Goal: Transaction & Acquisition: Purchase product/service

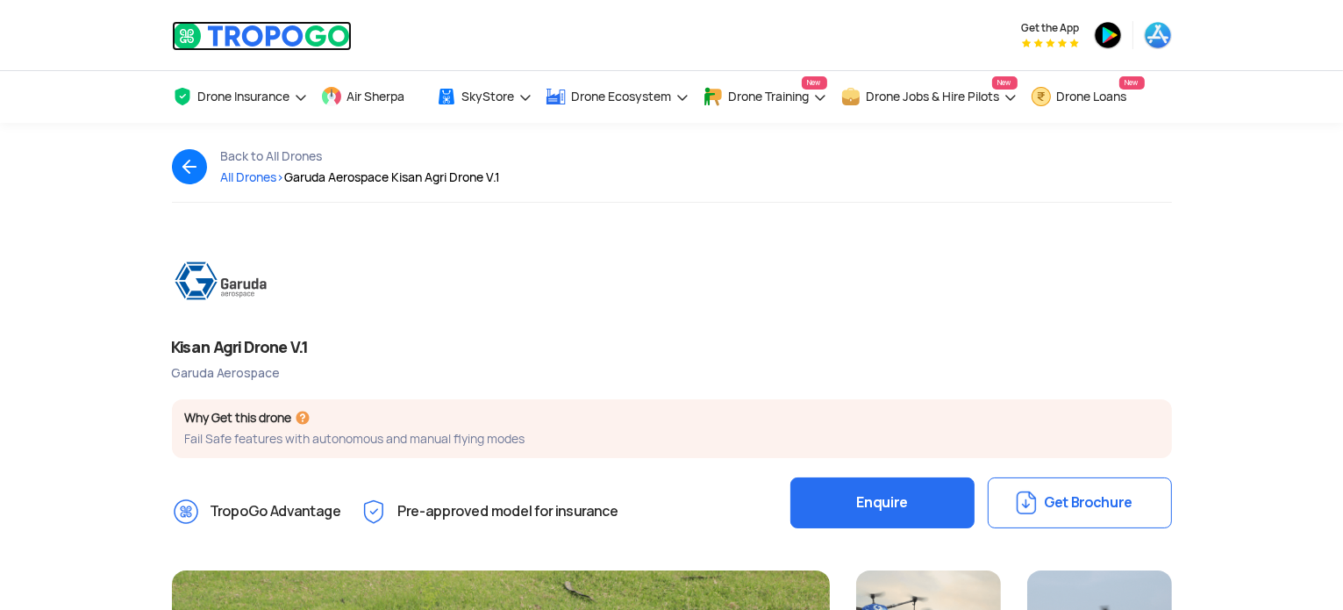
click at [236, 31] on img at bounding box center [262, 36] width 180 height 30
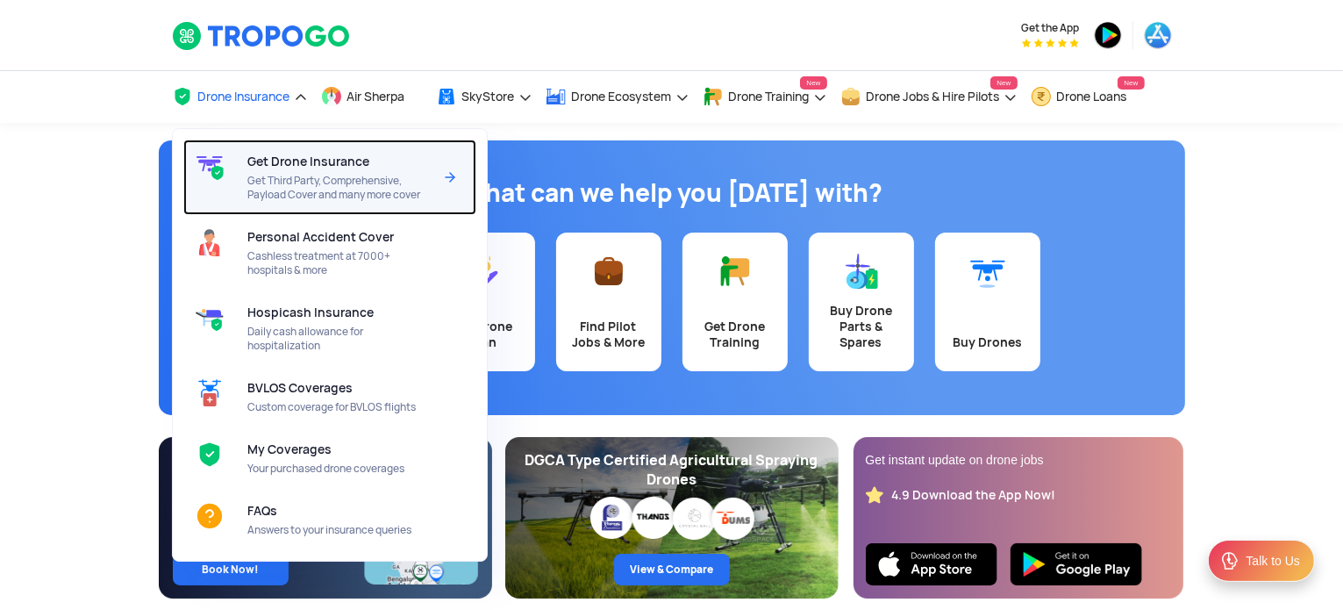
click at [282, 168] on span "Get Drone Insurance" at bounding box center [308, 161] width 122 height 14
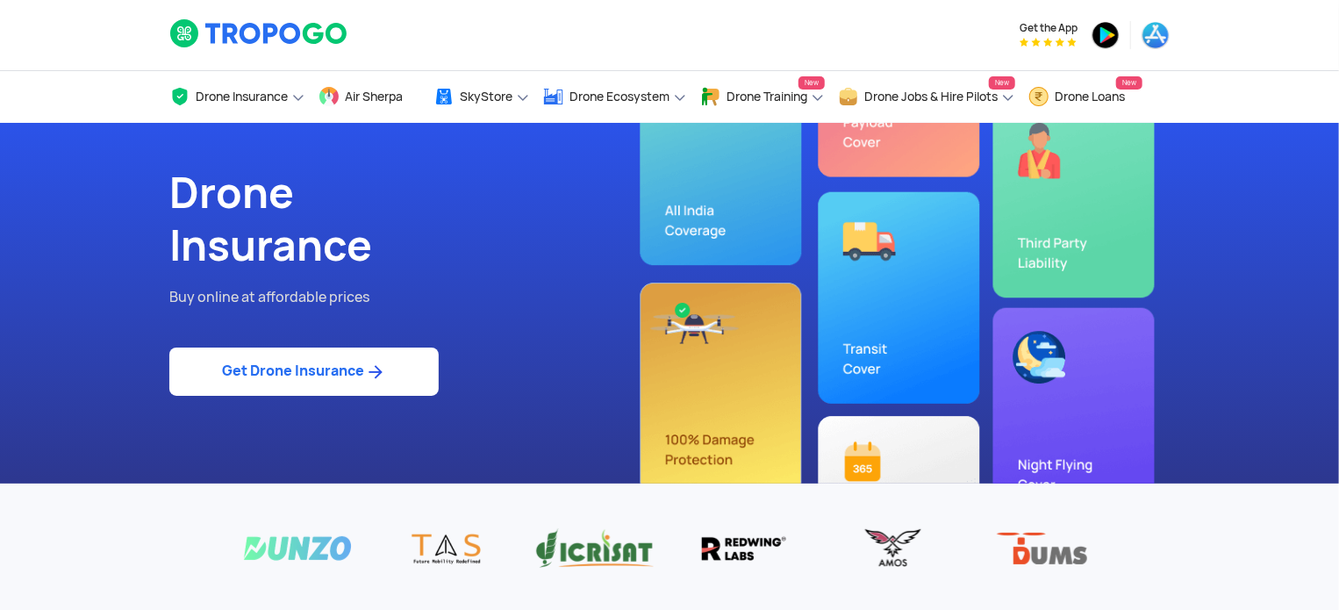
click at [268, 373] on link "Get Drone Insurance" at bounding box center [303, 371] width 269 height 48
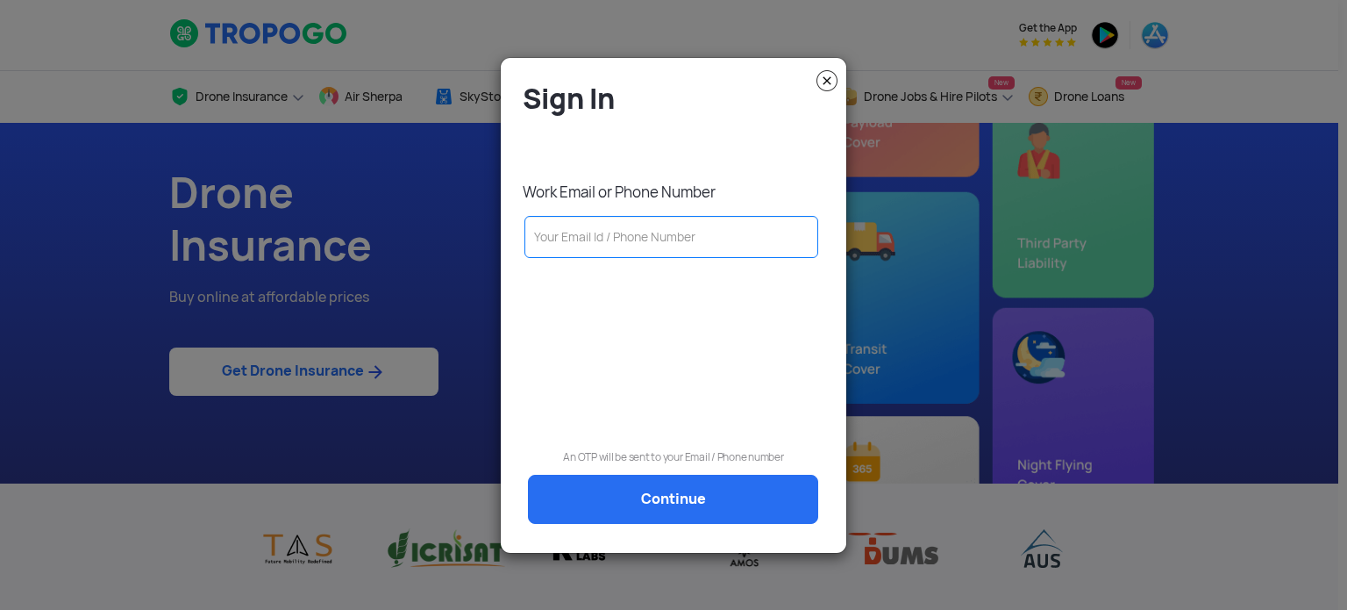
click at [577, 234] on input "text" at bounding box center [672, 237] width 294 height 42
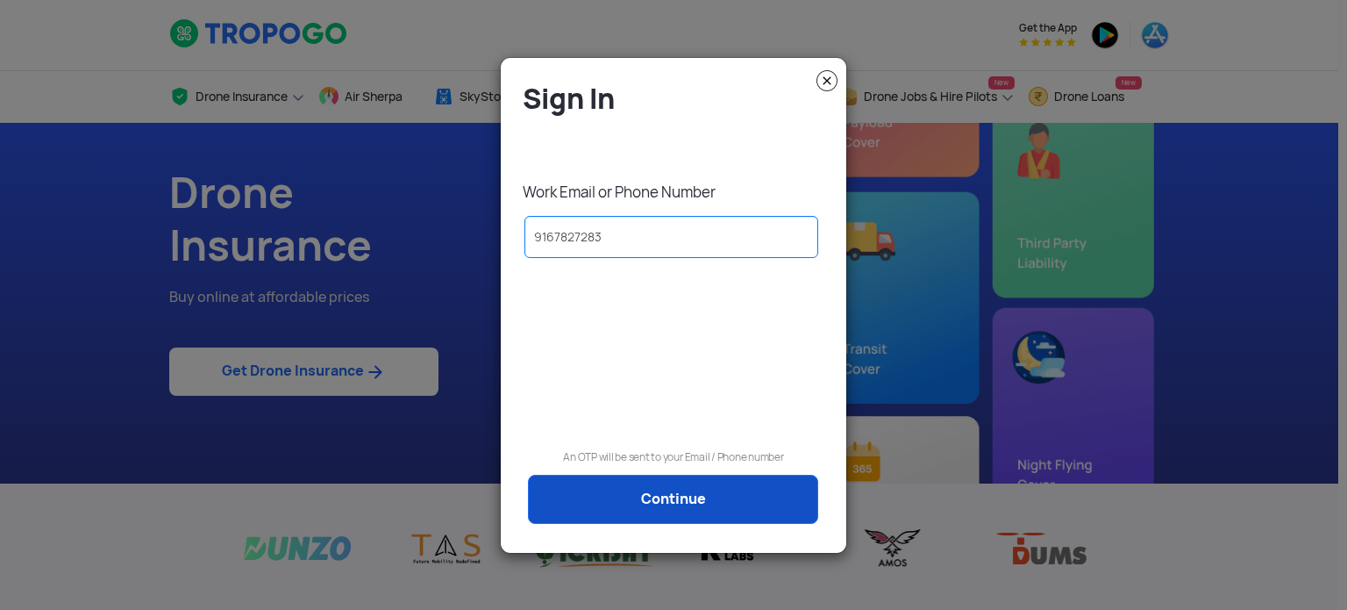
type input "9167827283"
click at [664, 493] on link "Continue" at bounding box center [673, 499] width 290 height 49
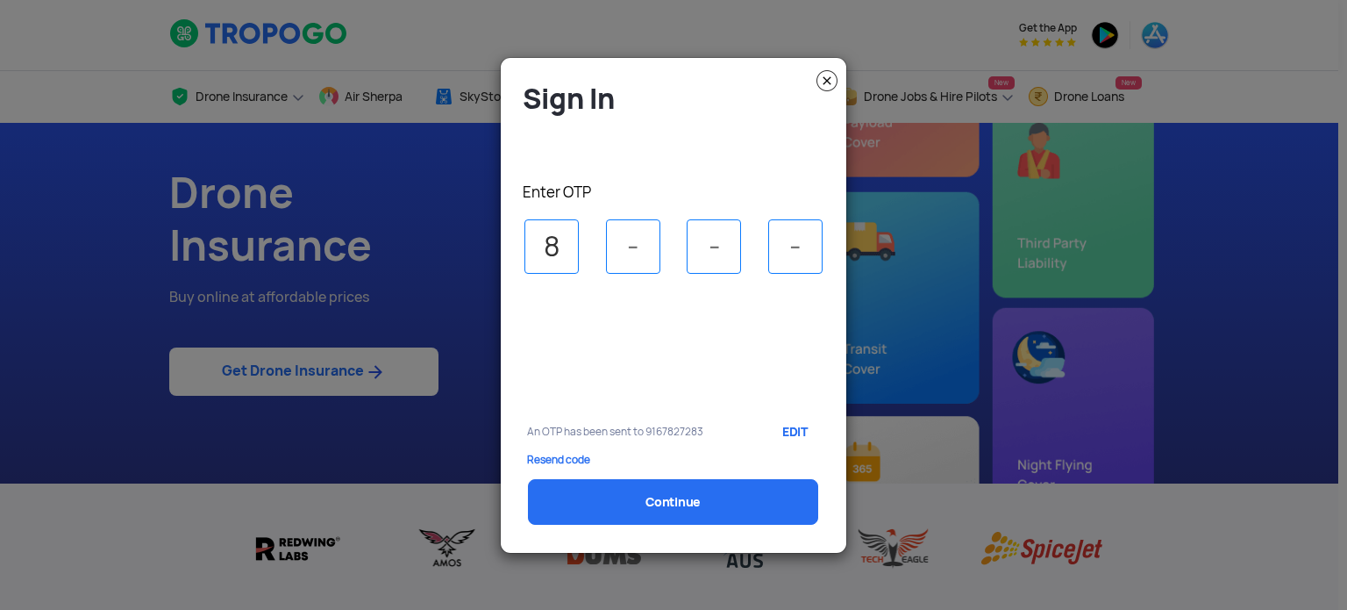
type input "8"
type input "6"
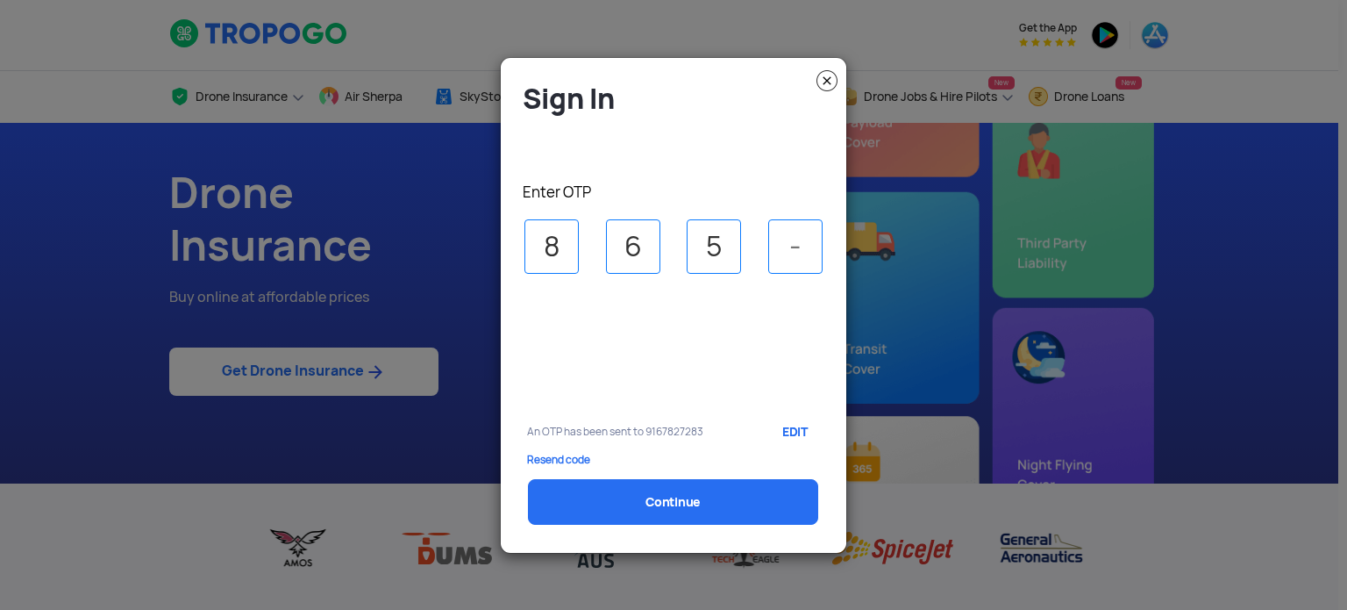
type input "5"
type input "3"
select select "1000000"
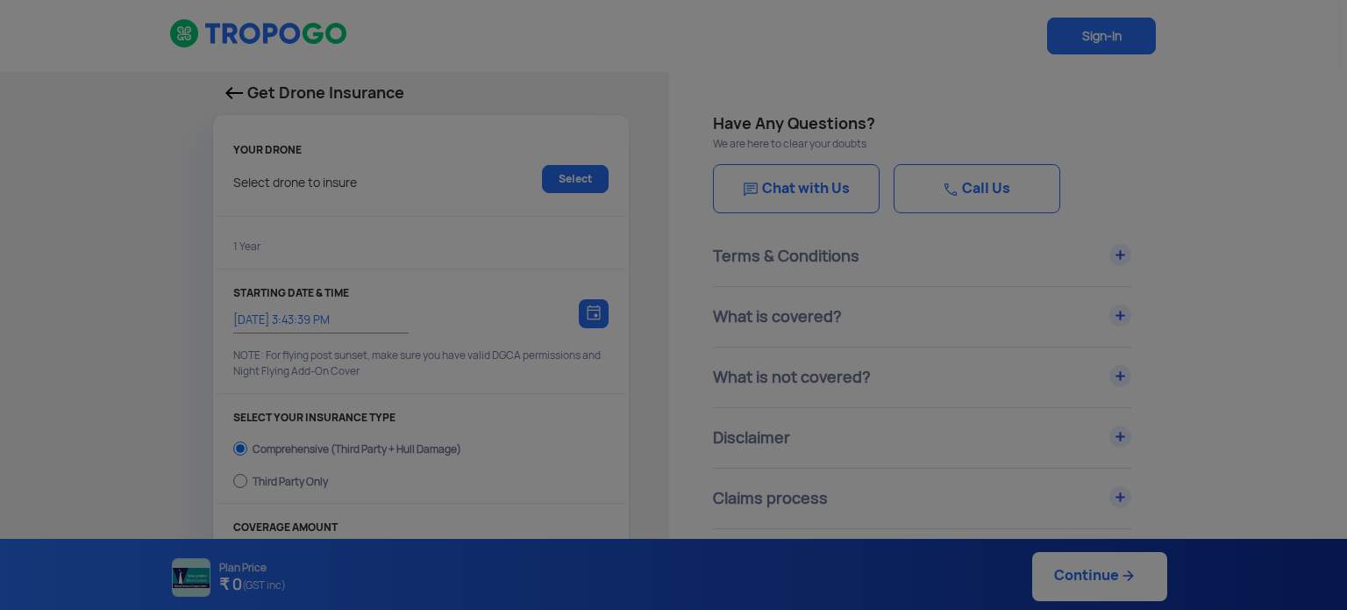
type input "18/8/2025, 3:53:00 PM"
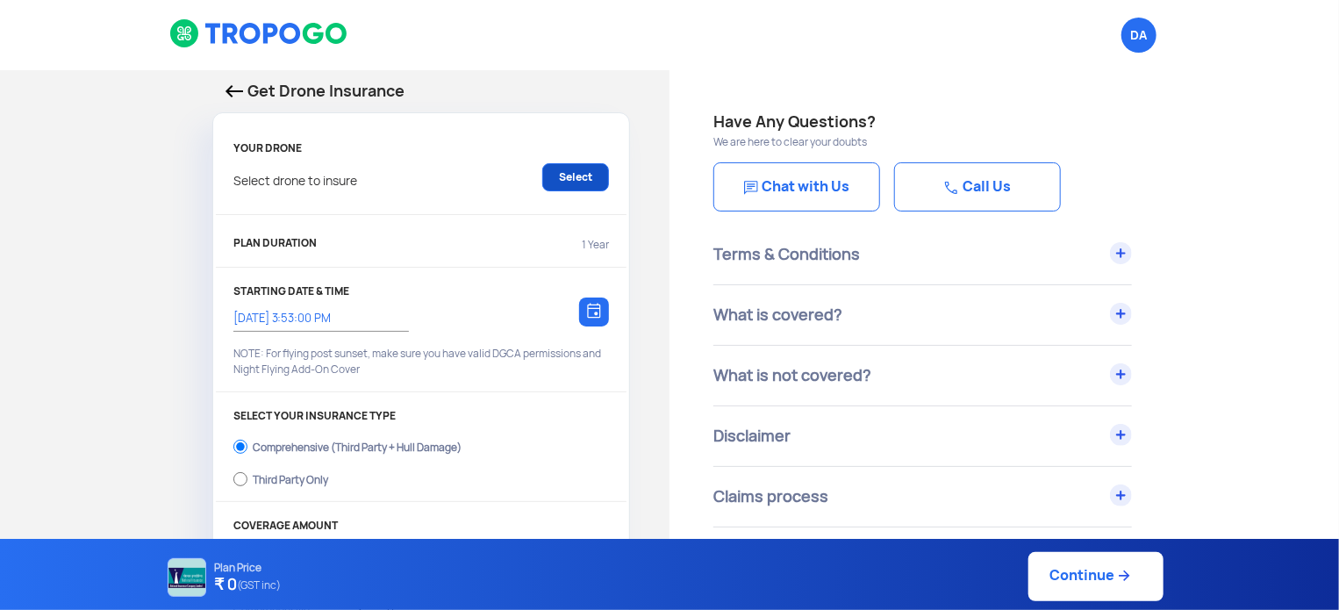
click at [583, 168] on link "Select" at bounding box center [575, 177] width 67 height 28
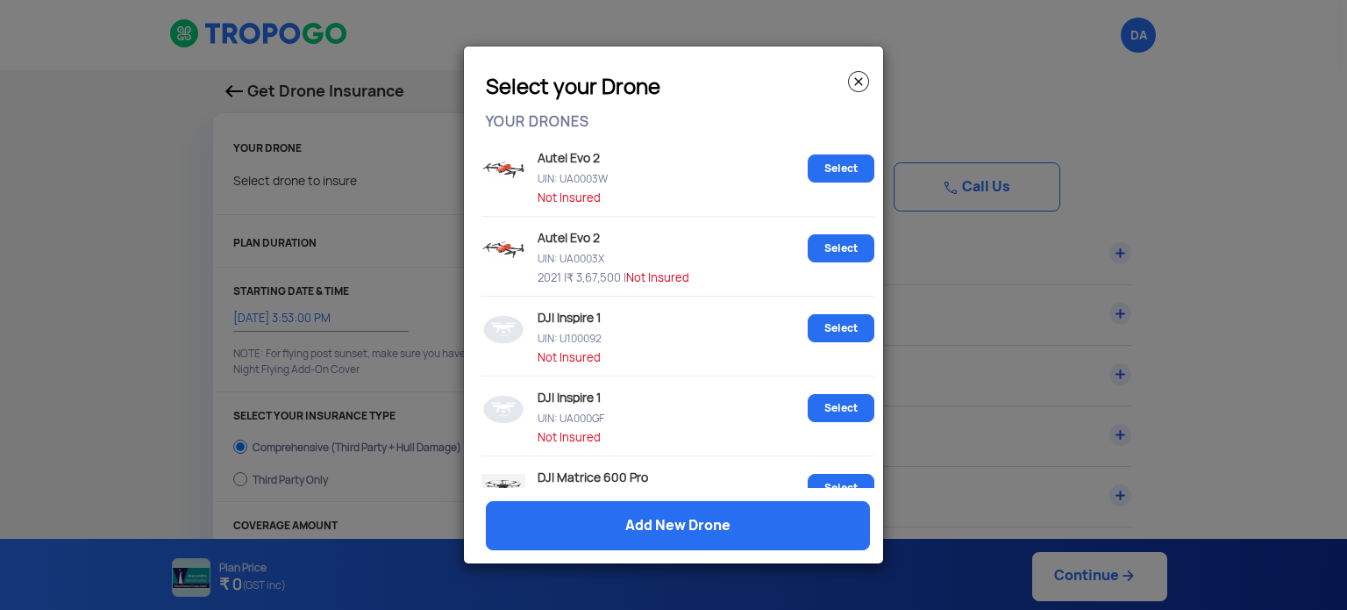
click at [856, 78] on img at bounding box center [858, 81] width 21 height 21
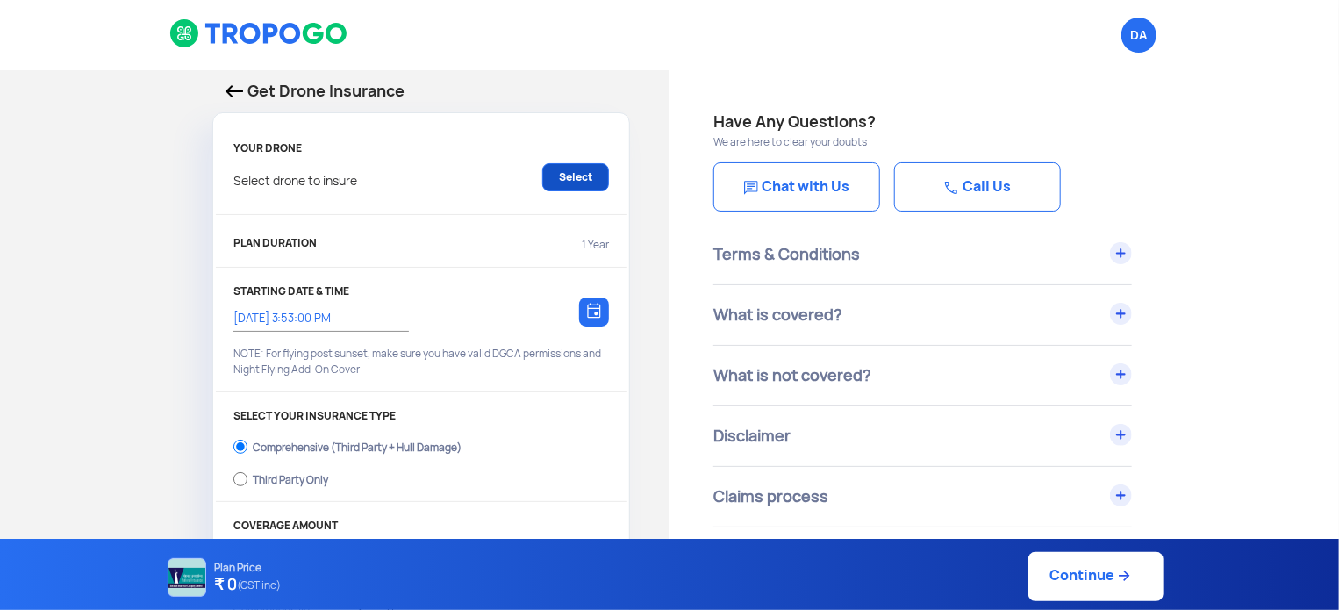
click at [590, 182] on link "Select" at bounding box center [575, 177] width 67 height 28
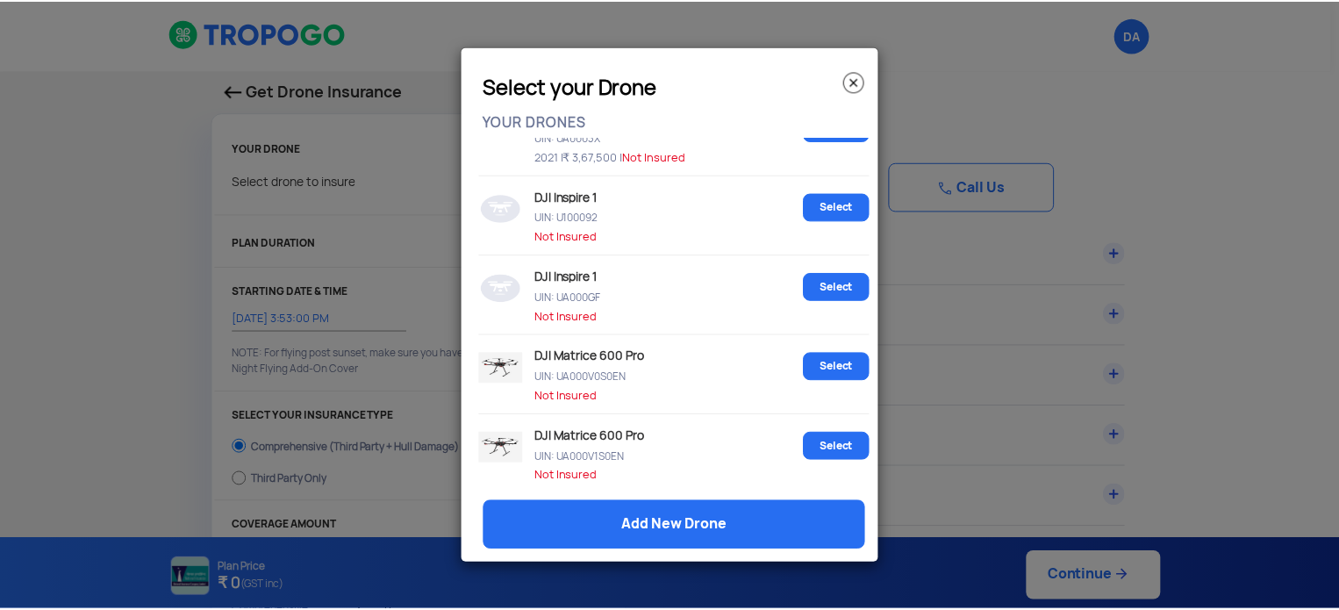
scroll to position [509, 0]
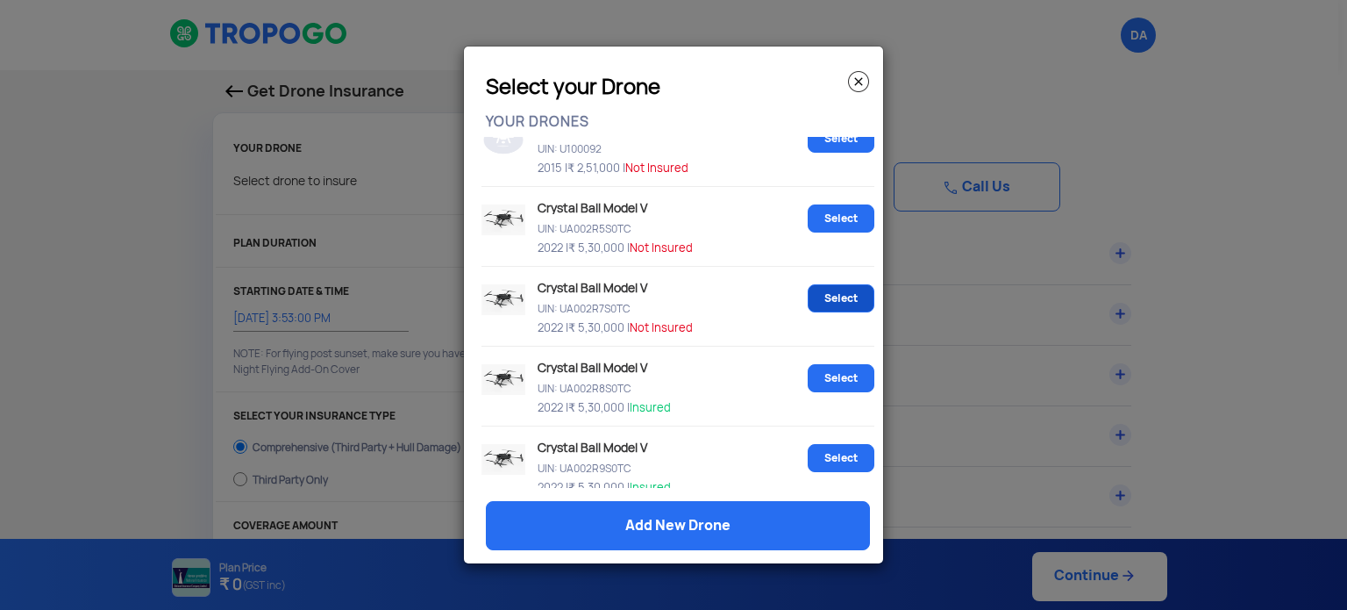
click at [837, 297] on link "Select" at bounding box center [841, 298] width 67 height 28
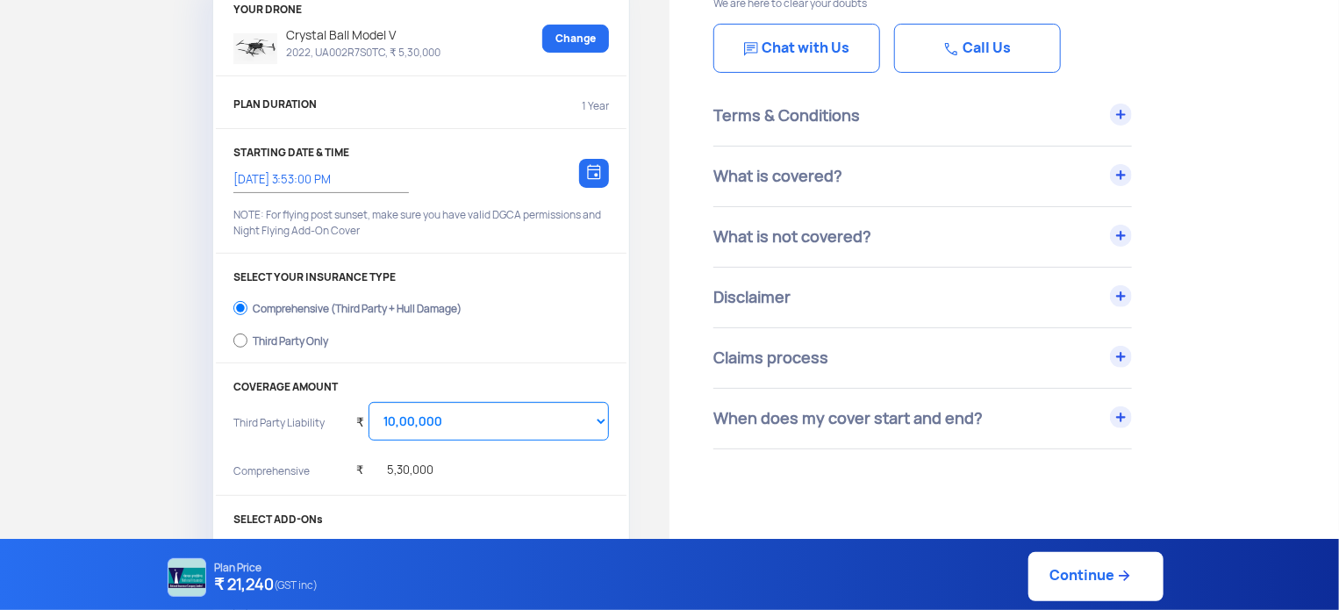
scroll to position [174, 0]
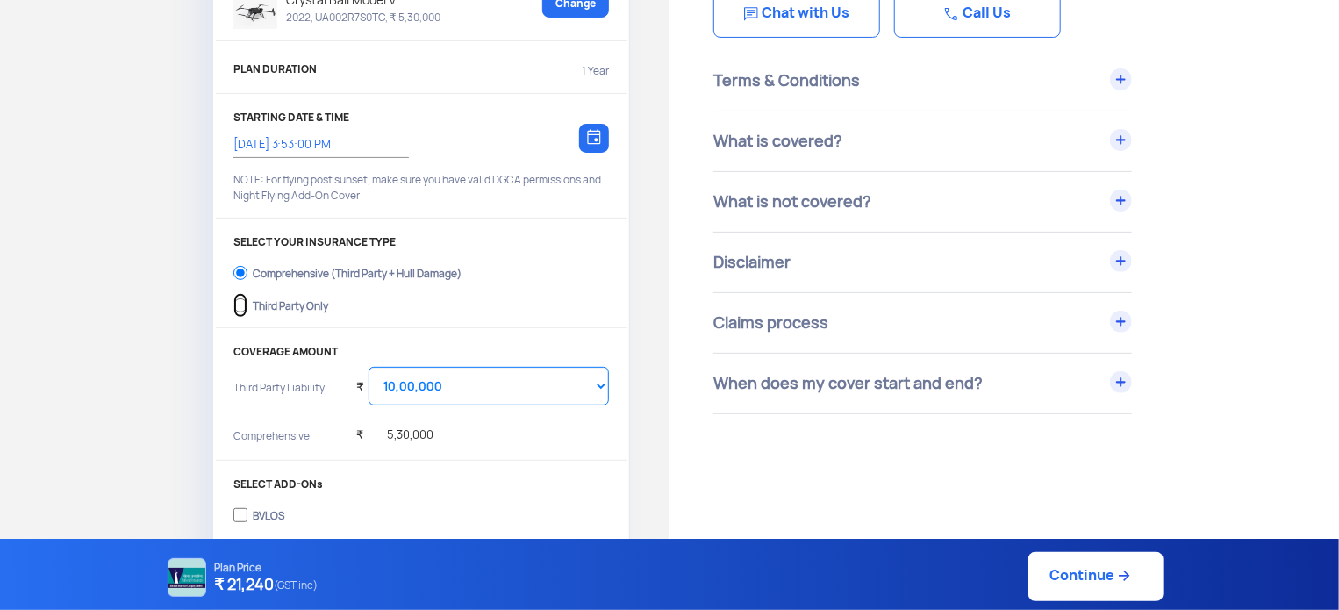
click at [239, 301] on input "Third Party Only" at bounding box center [240, 305] width 14 height 25
radio input "true"
select select "2000000"
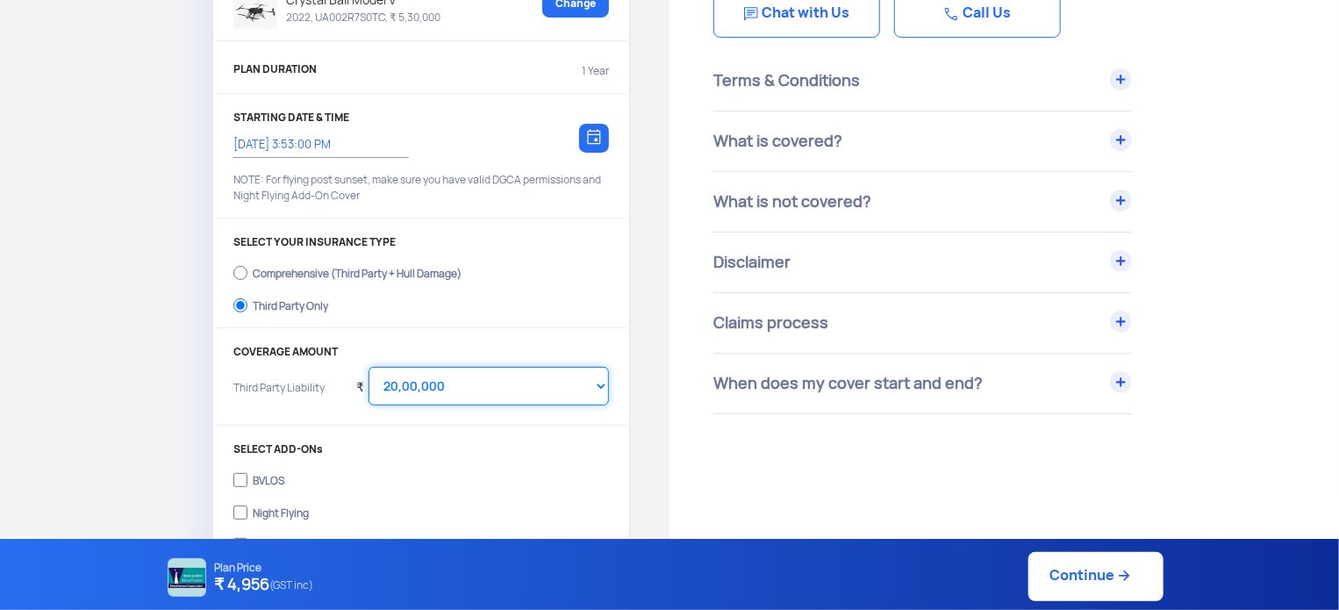
click at [459, 386] on select "Select Amount 20,00,000 25,00,000 30,00,000" at bounding box center [488, 386] width 240 height 39
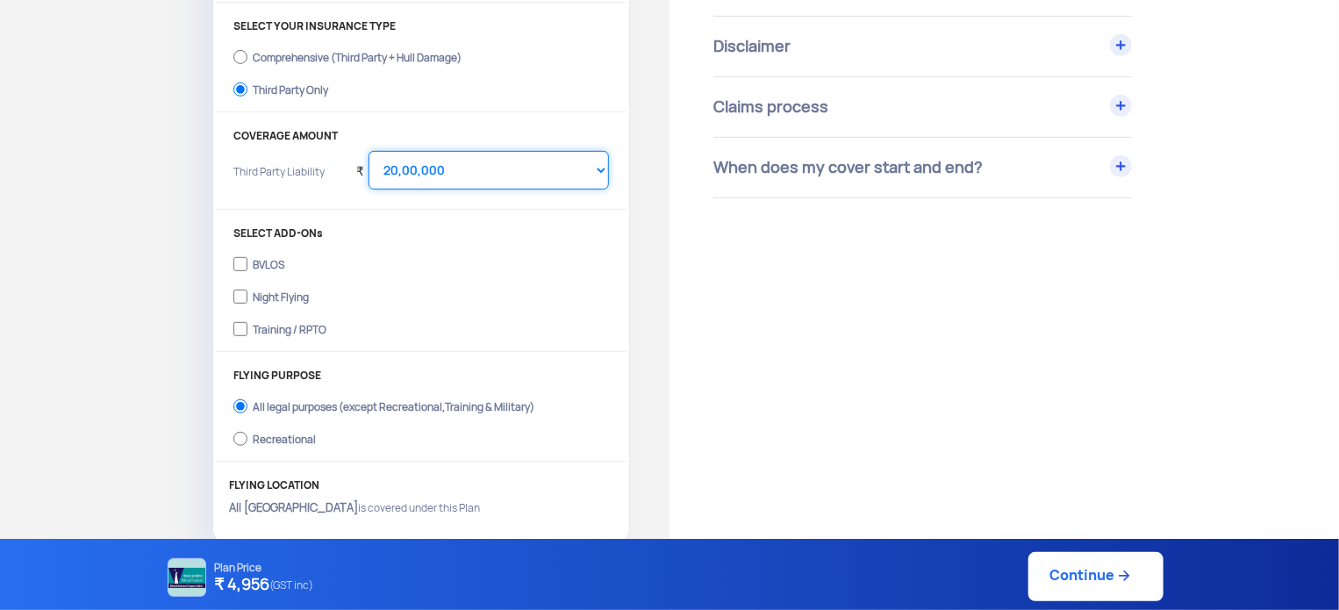
scroll to position [392, 0]
click at [243, 290] on input "Night Flying" at bounding box center [240, 294] width 14 height 25
checkbox input "true"
click at [242, 325] on input "Training / RPTO" at bounding box center [240, 326] width 14 height 25
checkbox input "true"
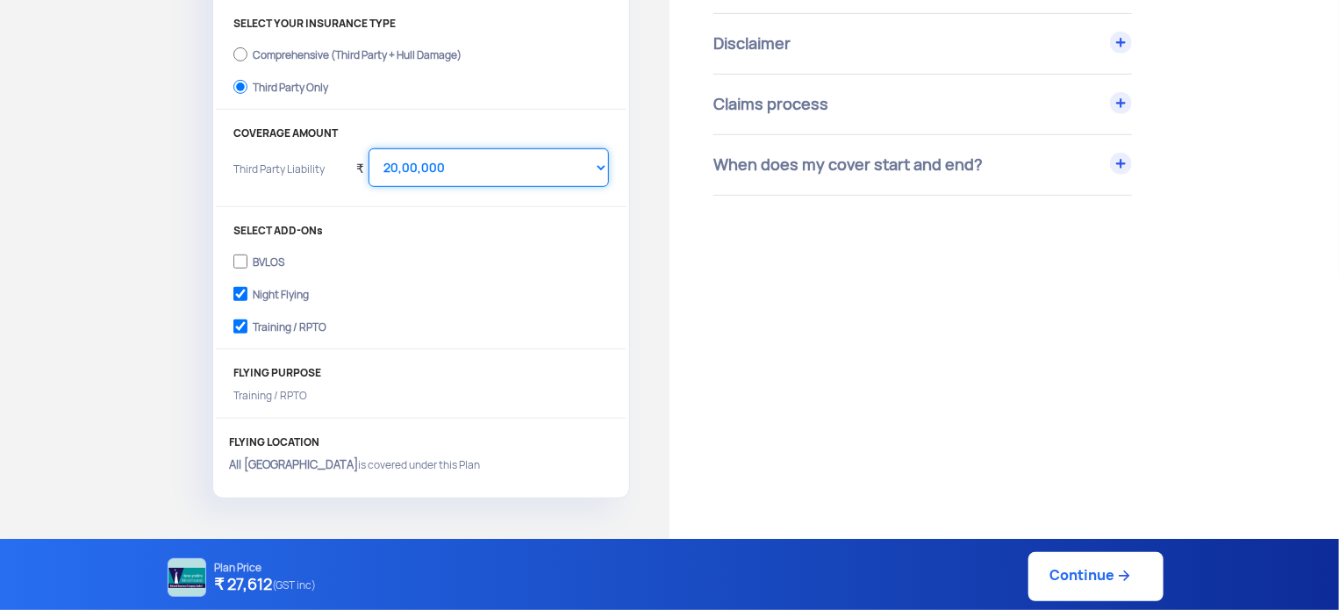
click at [489, 157] on select "Select Amount 10,00,000 15,00,000 20,00,000 25,00,000 30,00,000" at bounding box center [488, 167] width 240 height 39
select select "1000000"
click at [368, 148] on select "Select Amount 10,00,000 15,00,000 20,00,000 25,00,000 30,00,000" at bounding box center [488, 167] width 240 height 39
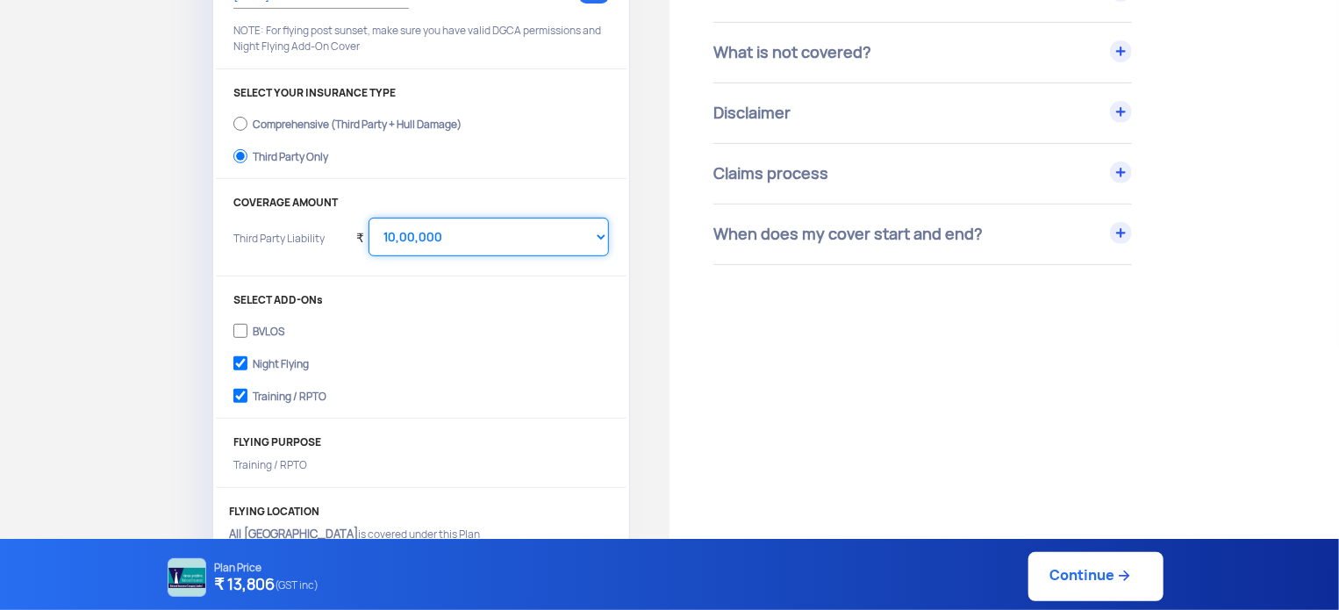
scroll to position [384, 0]
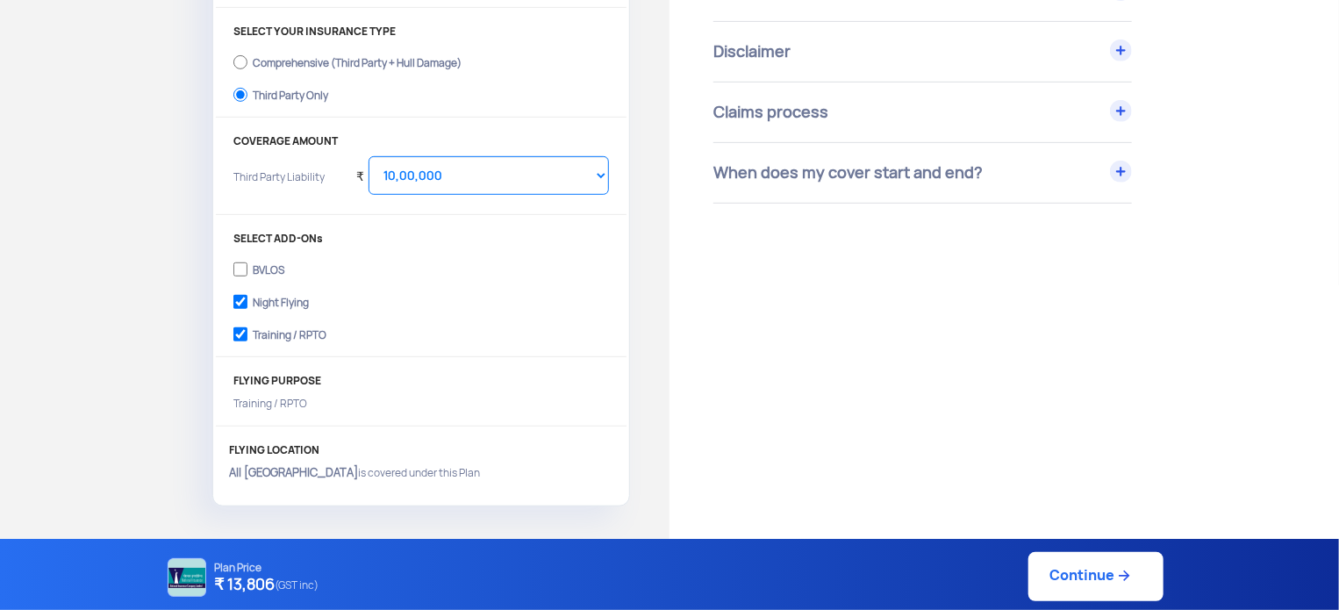
click at [1079, 584] on link "Continue" at bounding box center [1095, 576] width 135 height 49
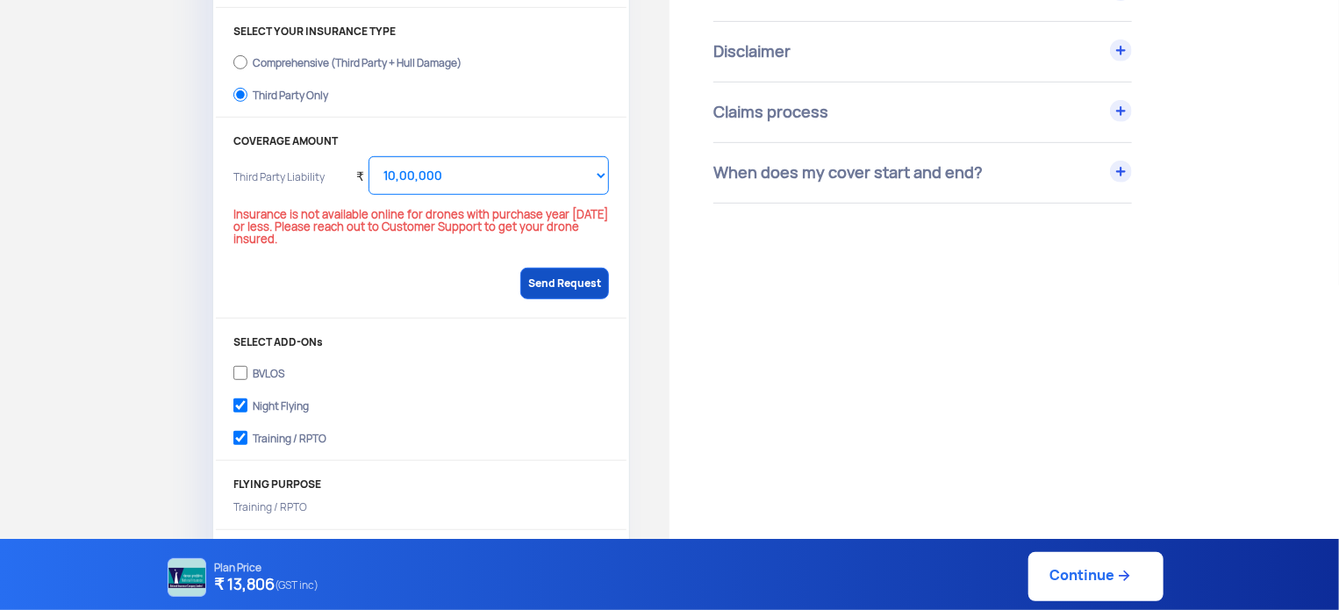
click at [570, 271] on link "Send Request" at bounding box center [564, 284] width 89 height 32
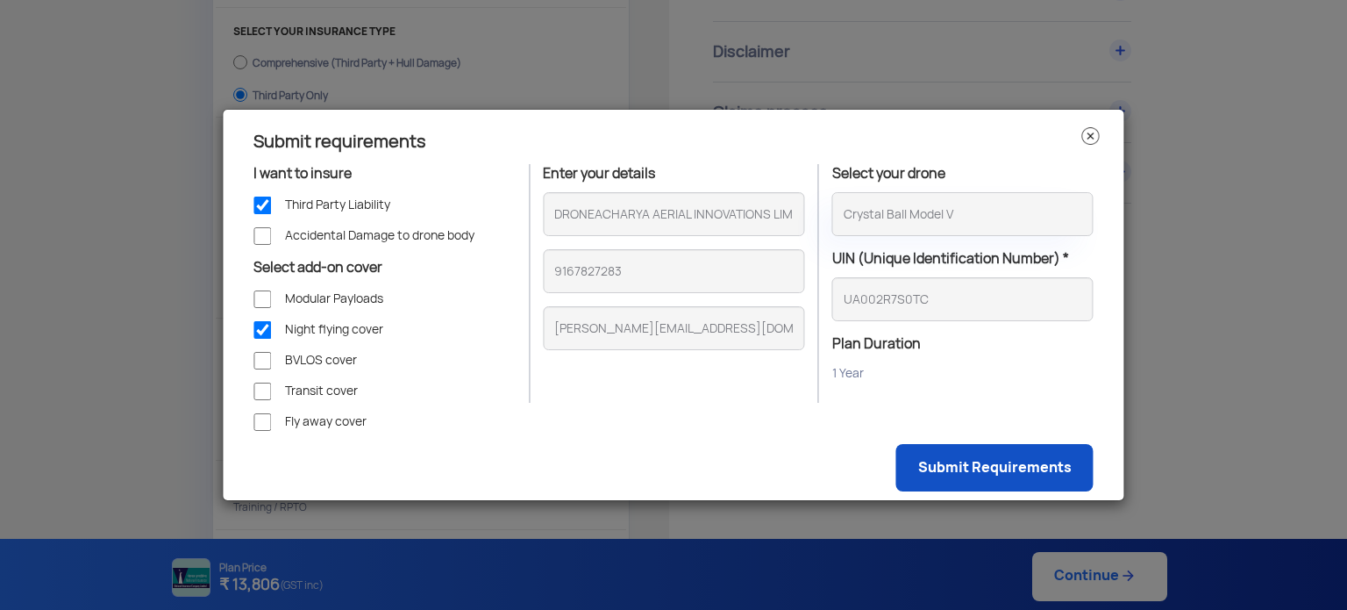
click at [988, 468] on link "Submit Requirements" at bounding box center [995, 467] width 197 height 47
checkbox input "true"
checkbox input "false"
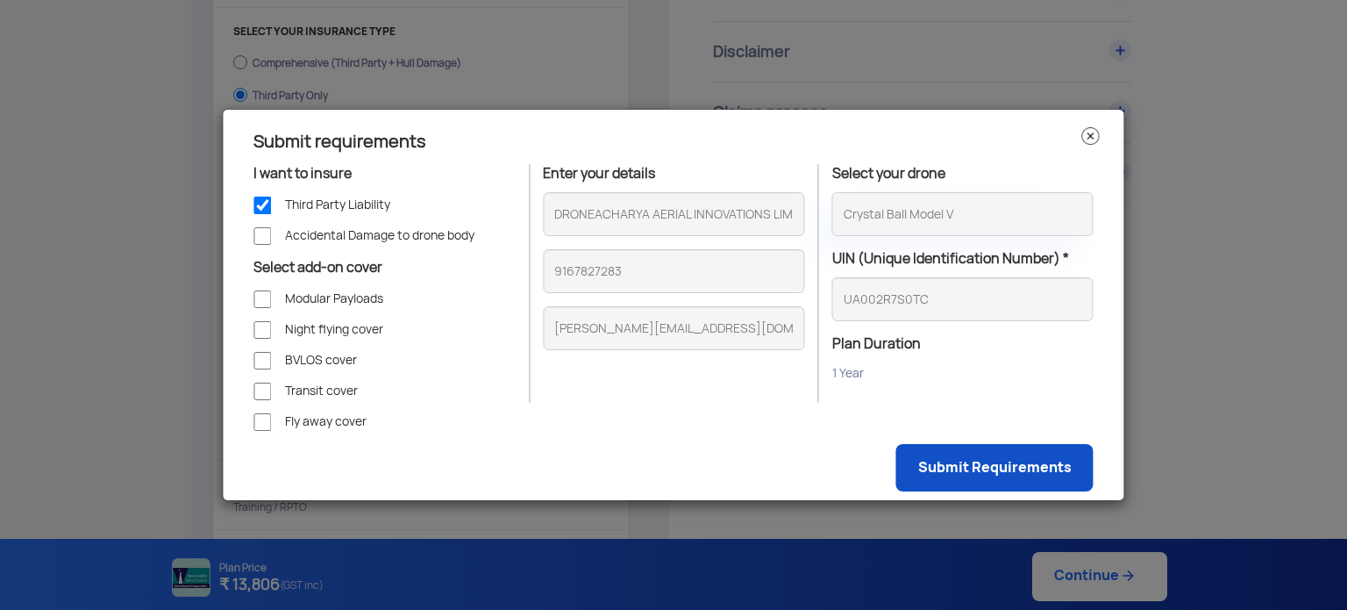
checkbox input "false"
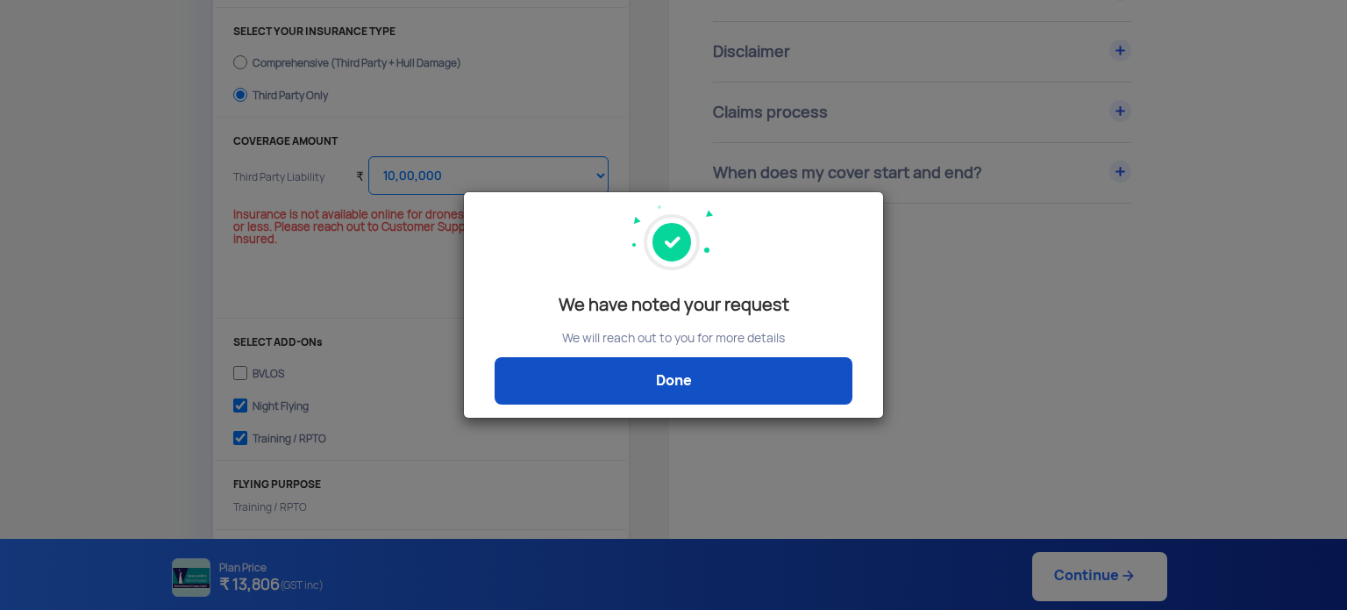
click at [727, 383] on link "Done" at bounding box center [674, 380] width 358 height 47
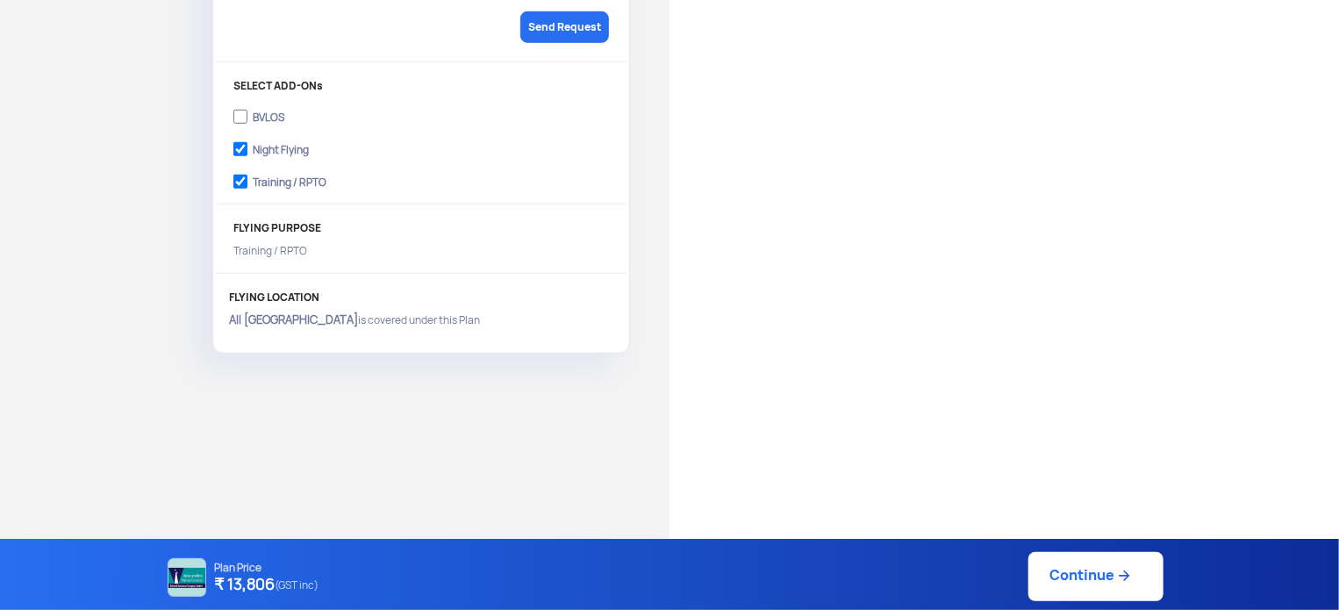
scroll to position [0, 0]
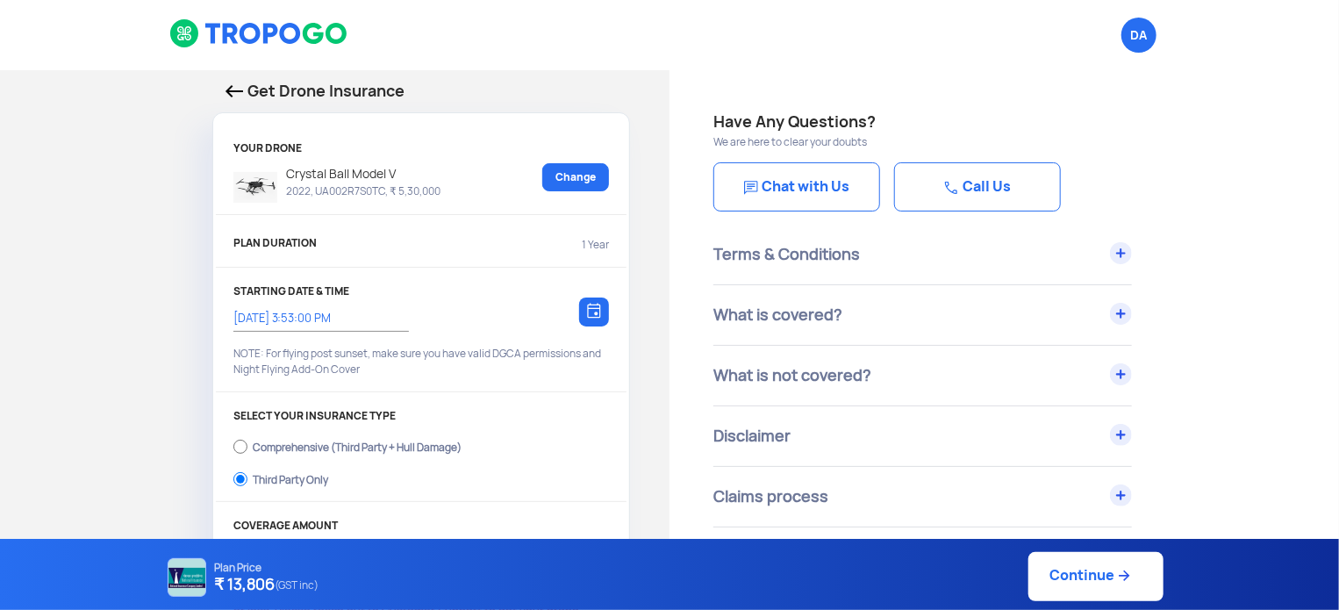
click at [971, 185] on link "Call Us" at bounding box center [977, 186] width 167 height 49
click at [954, 189] on img at bounding box center [951, 188] width 14 height 14
click at [814, 189] on link "Chat with Us" at bounding box center [796, 186] width 167 height 49
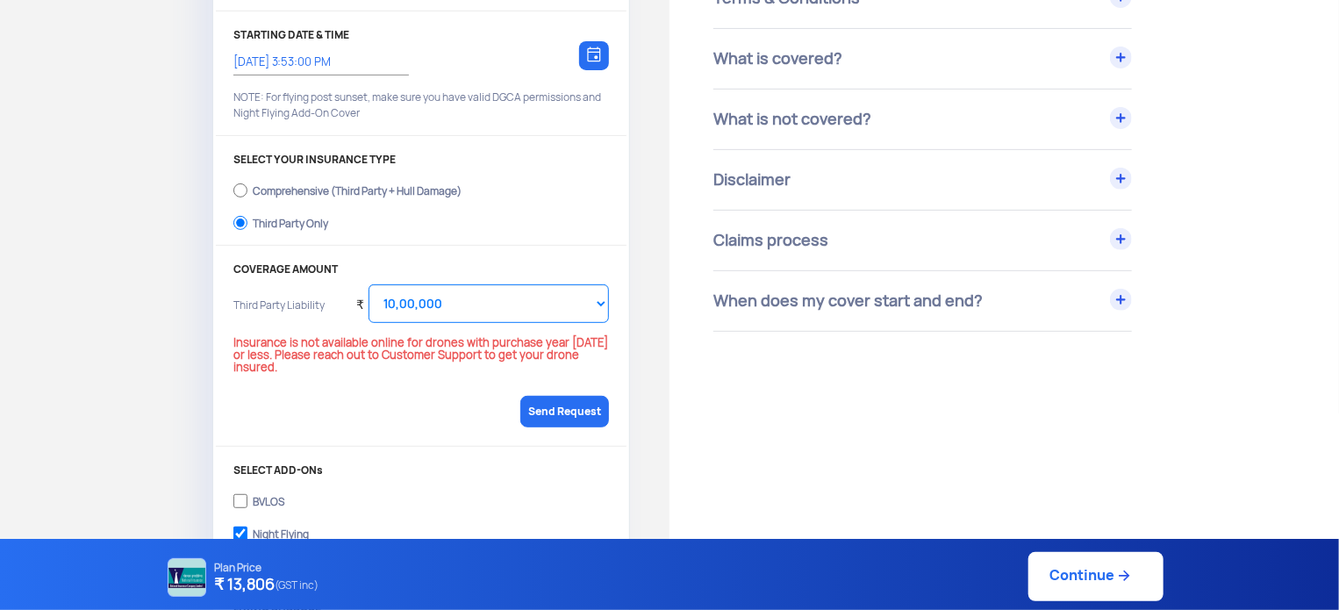
scroll to position [270, 0]
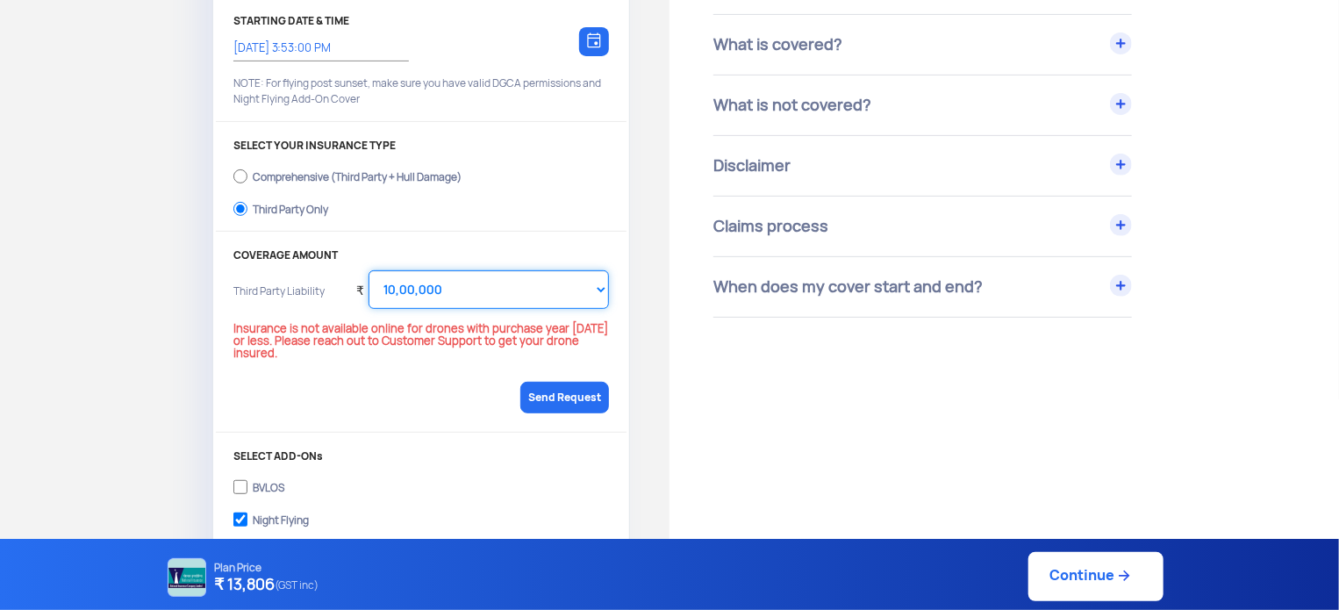
click at [568, 286] on select "Select Amount 10,00,000 15,00,000 20,00,000 25,00,000 30,00,000" at bounding box center [488, 289] width 240 height 39
select select "3000000"
click at [368, 270] on select "Select Amount 10,00,000 15,00,000 20,00,000 25,00,000 30,00,000" at bounding box center [488, 289] width 240 height 39
click at [579, 382] on link "Send Request" at bounding box center [564, 398] width 89 height 32
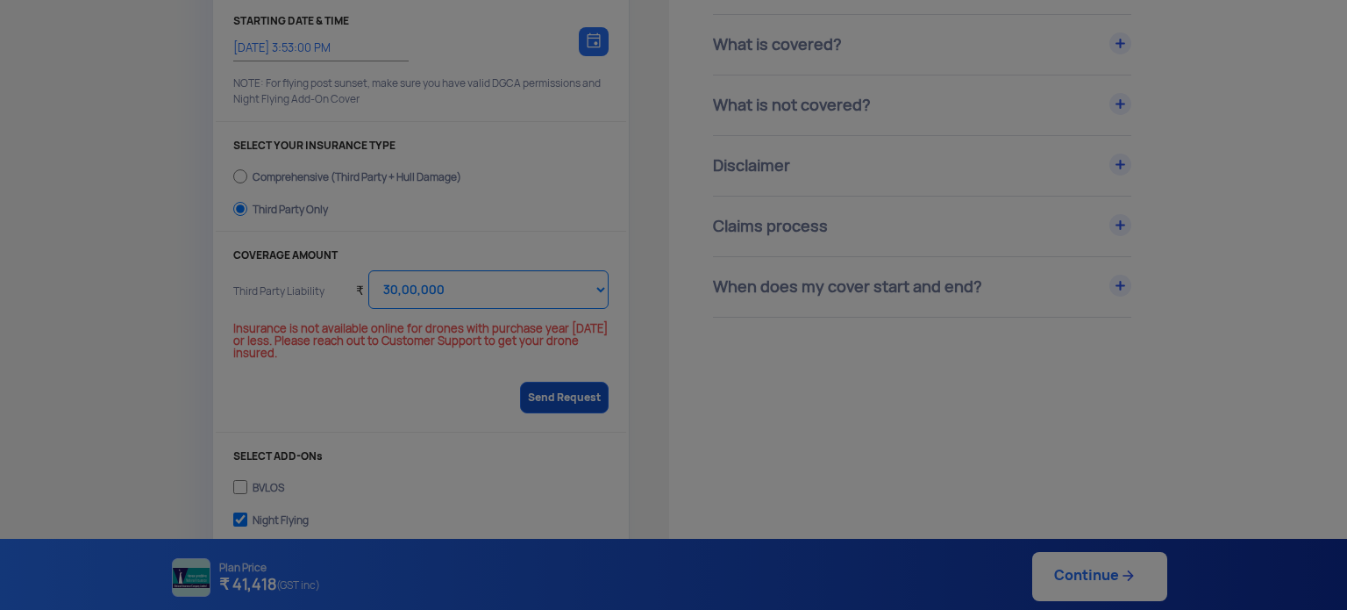
checkbox input "true"
type input "Crystal Ball Model V"
type input "UA002R7S0TC"
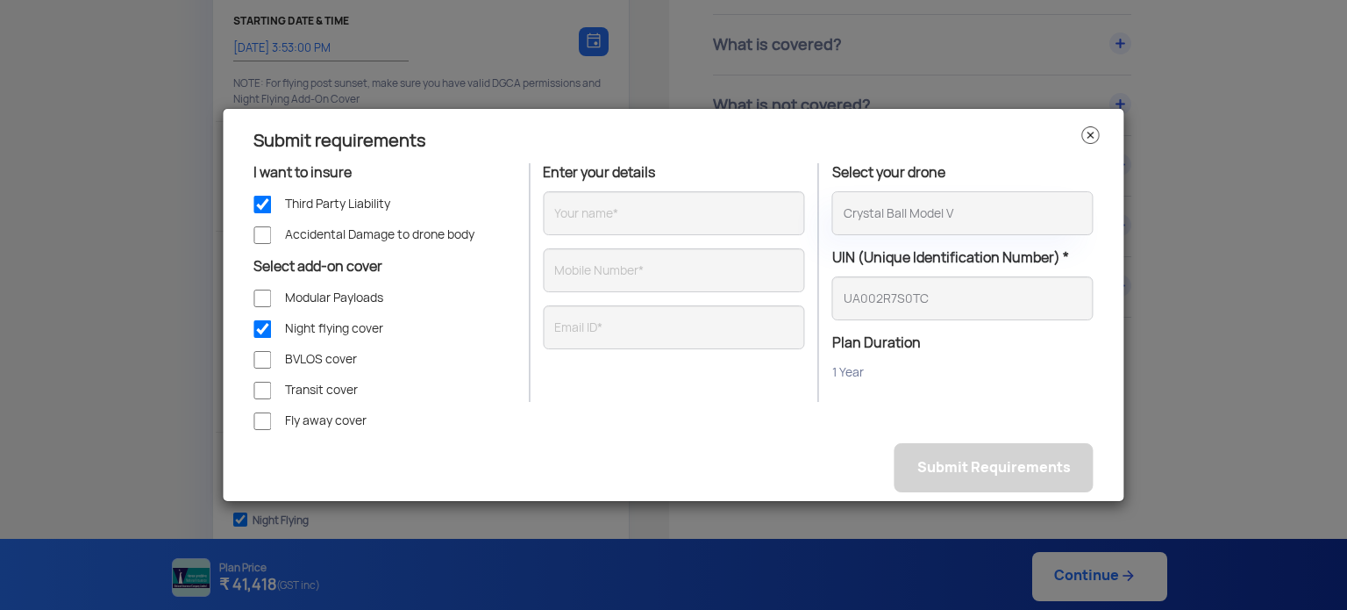
type input "DRONEACHARYA AERIAL INNOVATIONS LIMITED"
type input "9167827283"
type input "marcia@droneacharya.com"
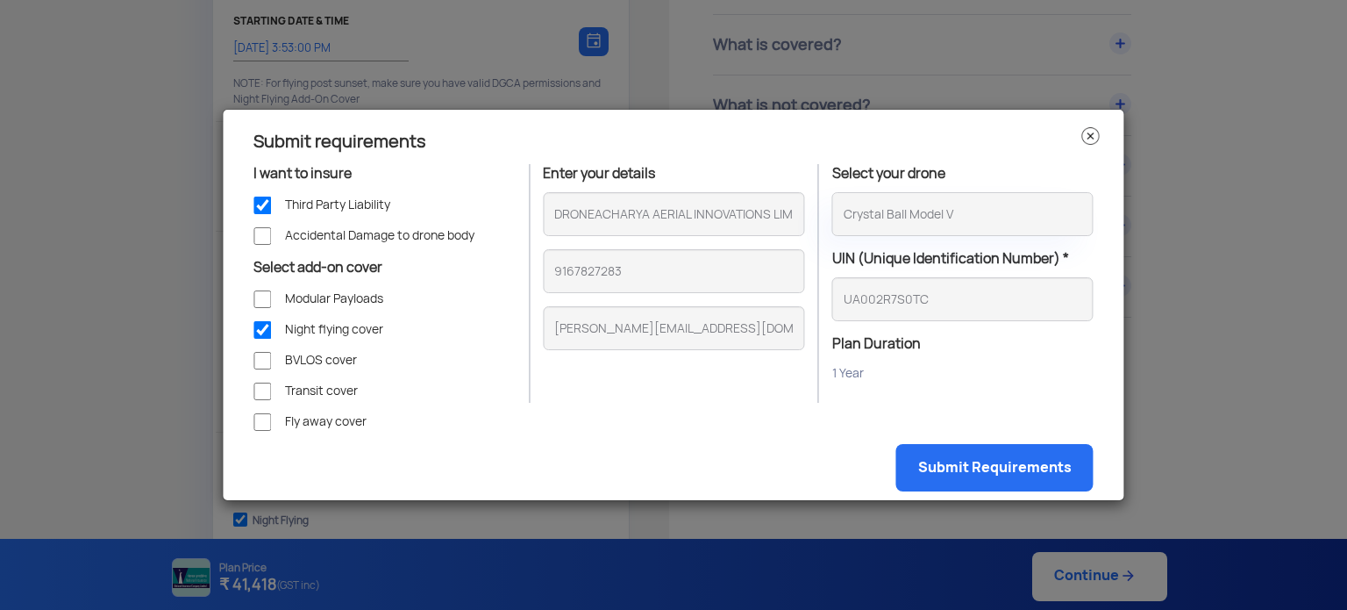
click at [1090, 131] on img at bounding box center [1092, 136] width 18 height 18
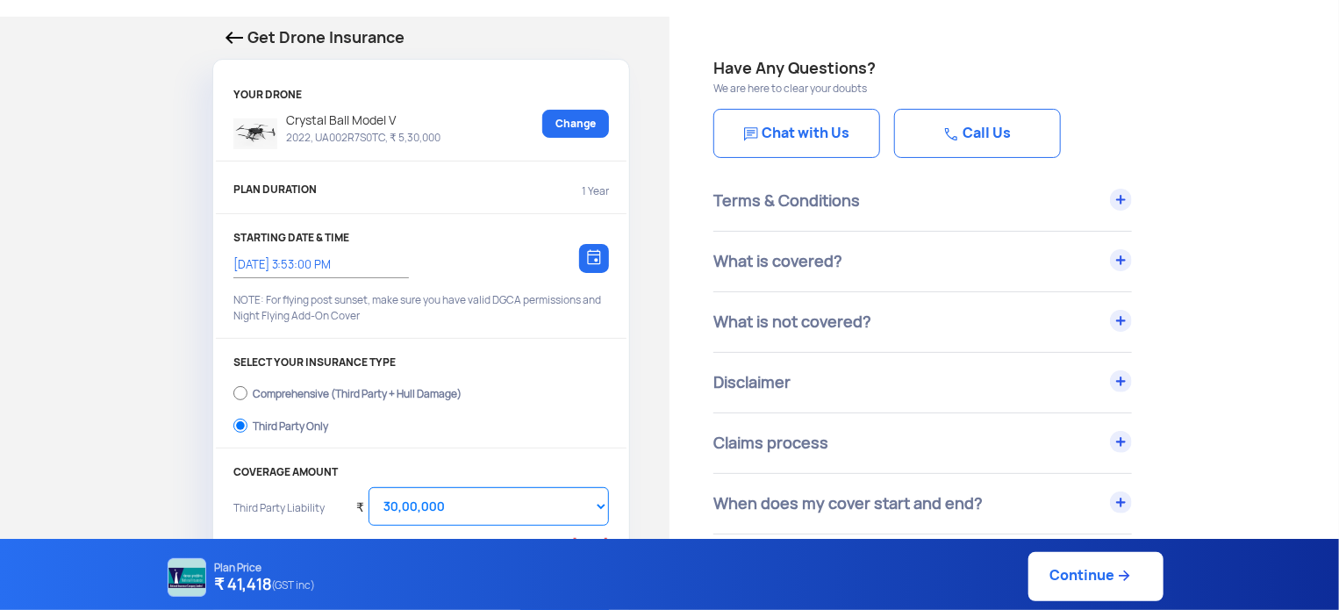
scroll to position [0, 0]
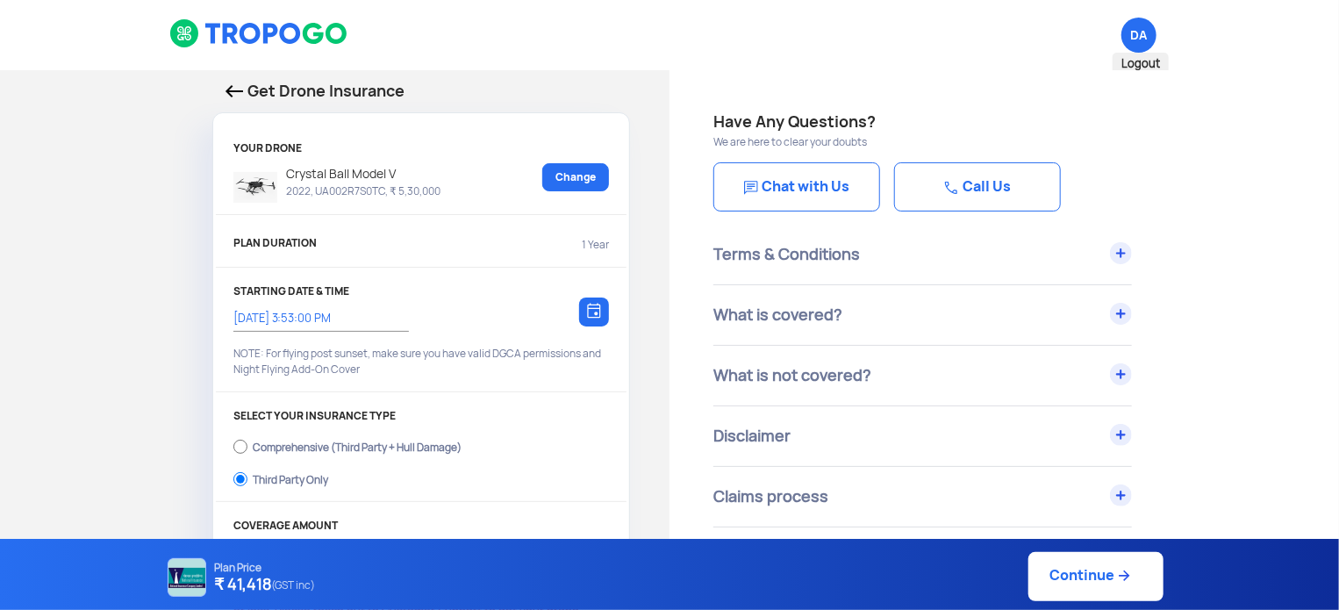
click at [1142, 31] on span "DA Logout" at bounding box center [1138, 35] width 35 height 35
click at [864, 254] on div "Terms & Conditions" at bounding box center [922, 255] width 418 height 60
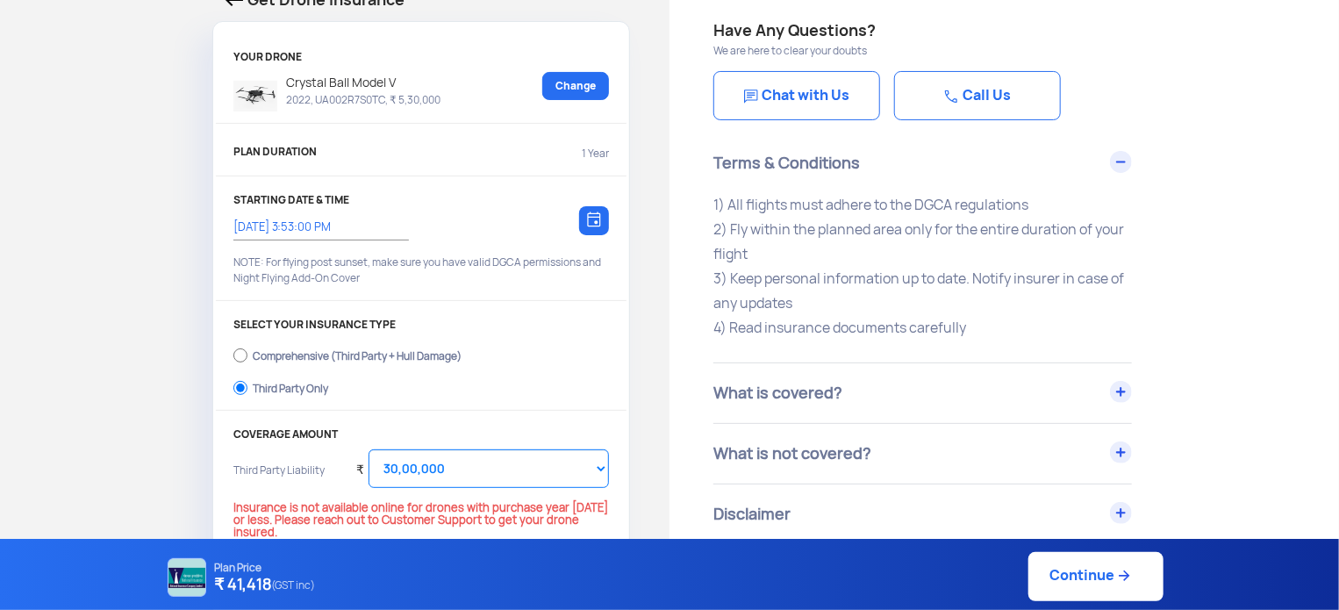
scroll to position [91, 0]
click at [856, 393] on div "What is covered?" at bounding box center [922, 393] width 418 height 60
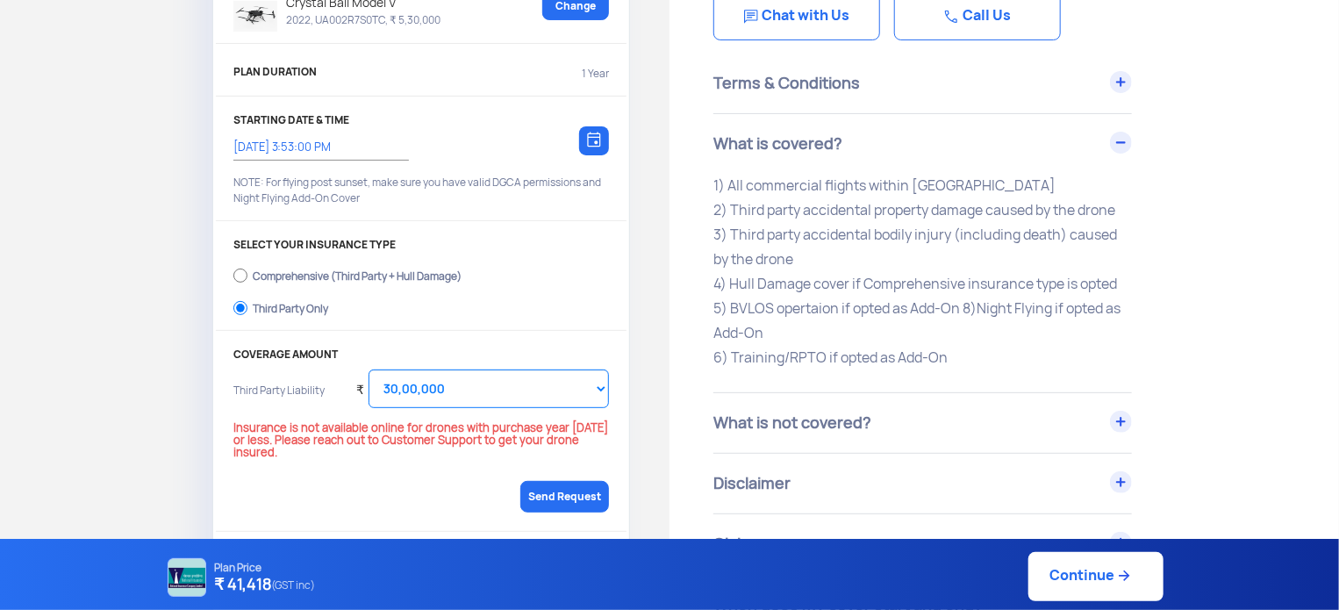
scroll to position [0, 0]
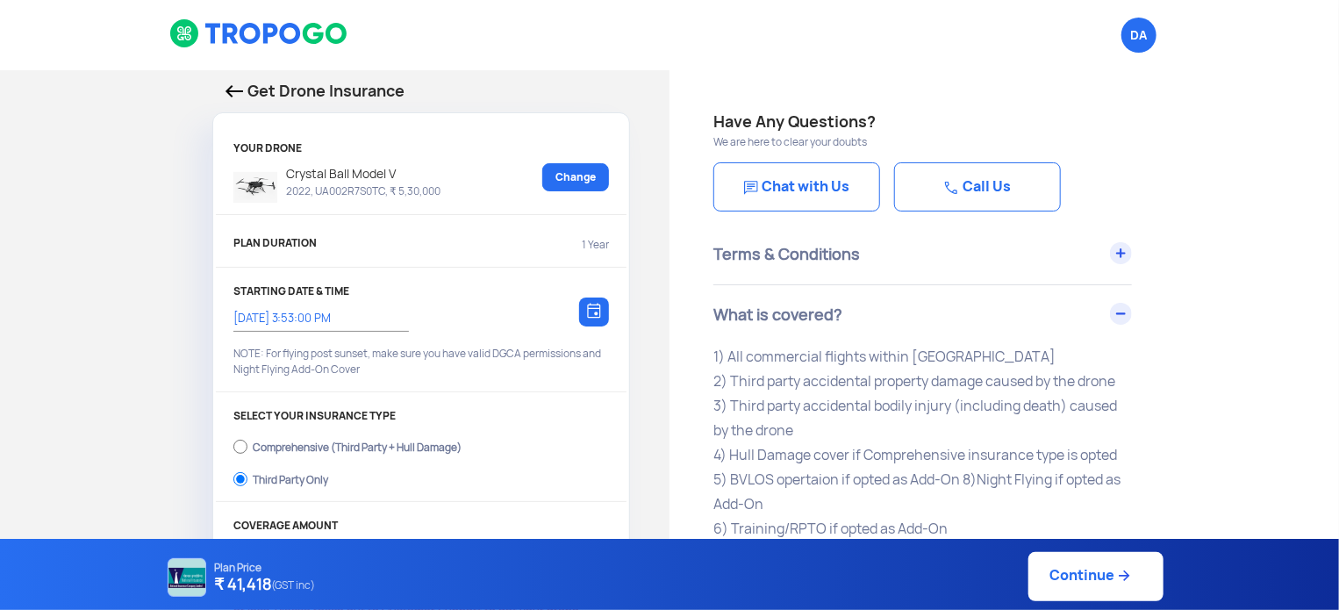
click at [232, 89] on img at bounding box center [234, 91] width 18 height 12
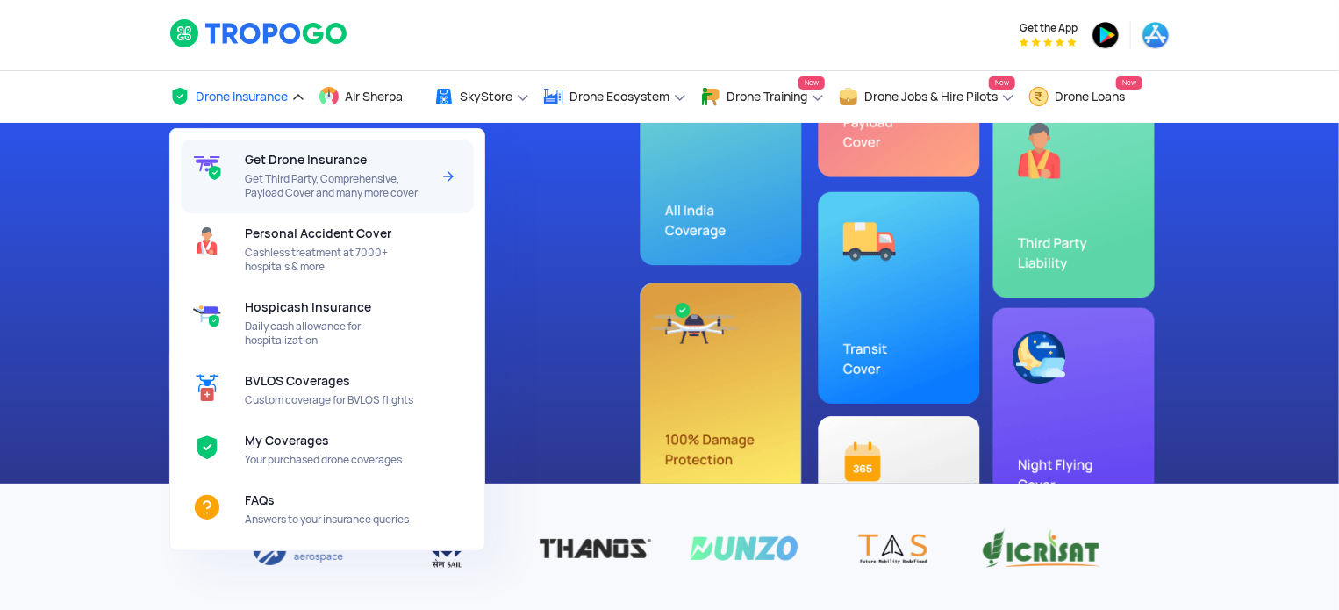
click at [282, 160] on span "Get Drone Insurance" at bounding box center [306, 160] width 122 height 14
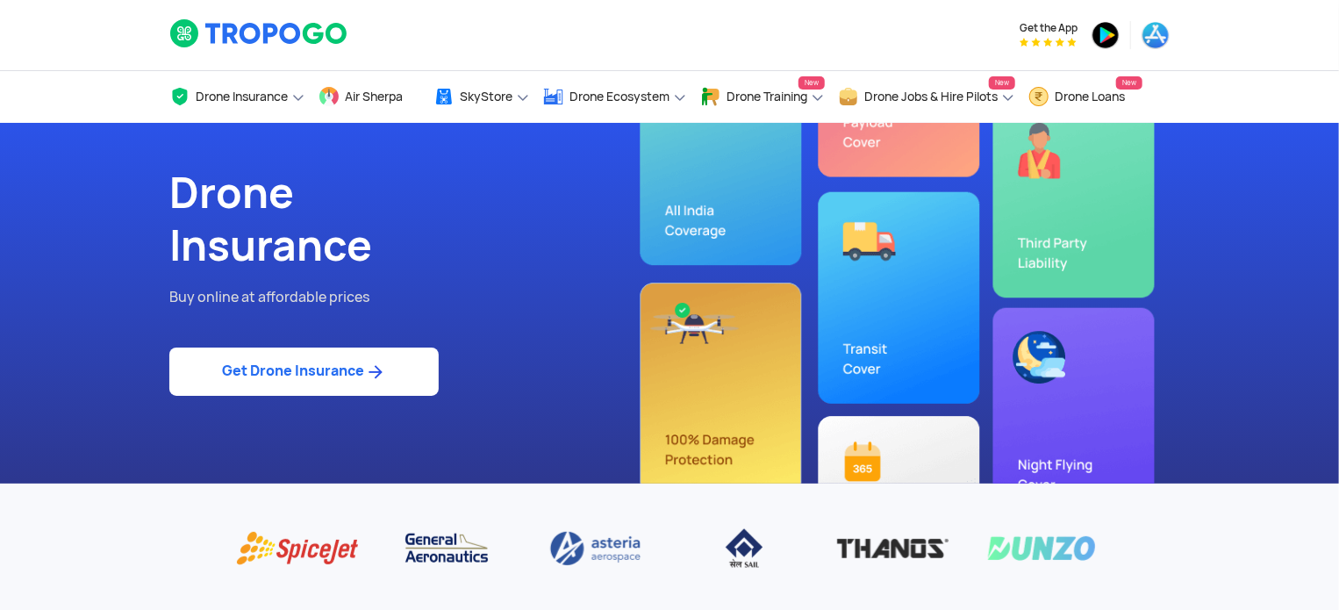
click at [316, 369] on link "Get Drone Insurance" at bounding box center [303, 371] width 269 height 48
select select "1000000"
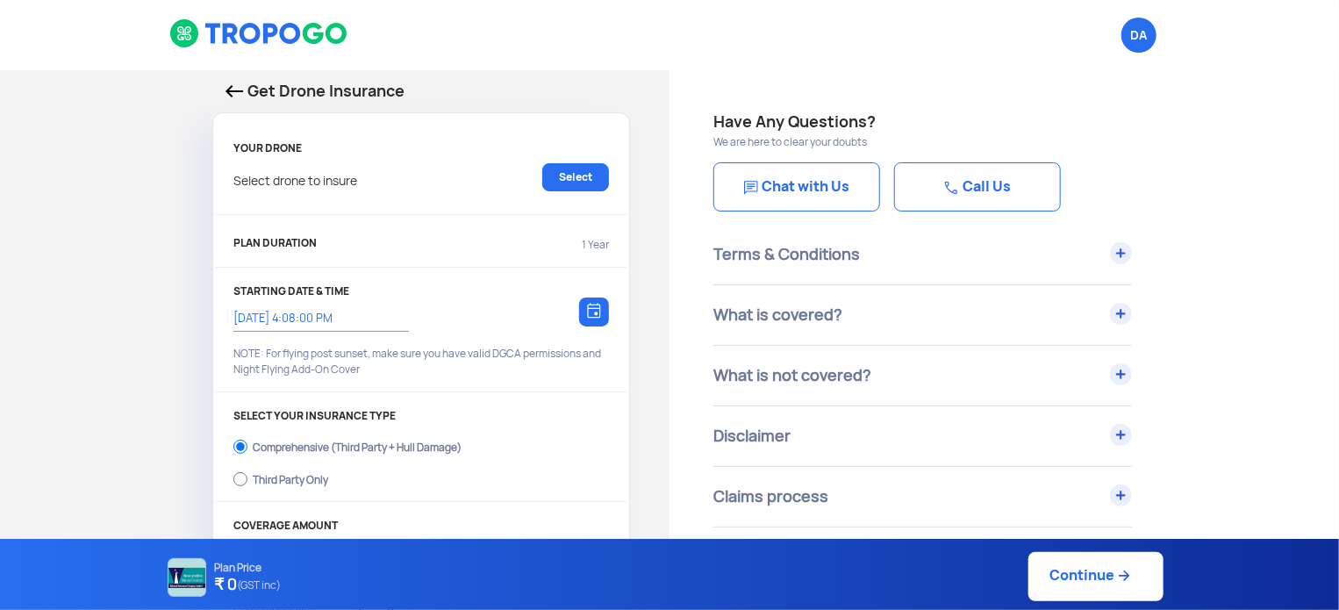
click at [232, 86] on img at bounding box center [234, 91] width 18 height 12
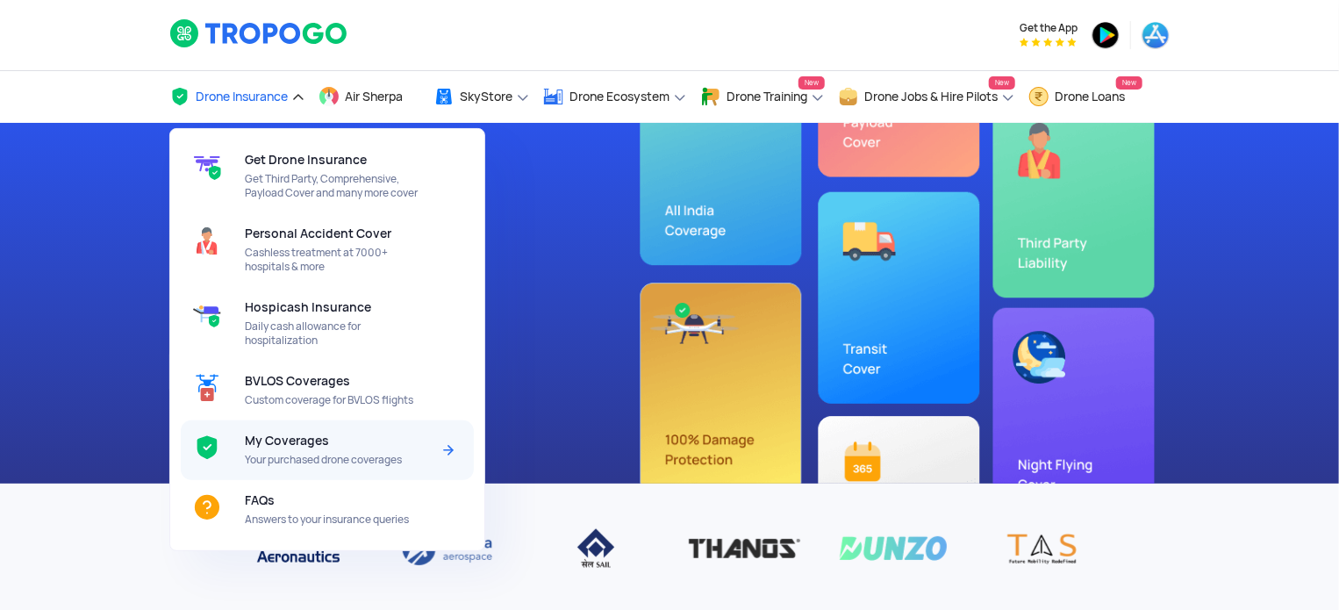
click at [303, 452] on div "My Coverages Your purchased drone coverages" at bounding box center [341, 450] width 192 height 60
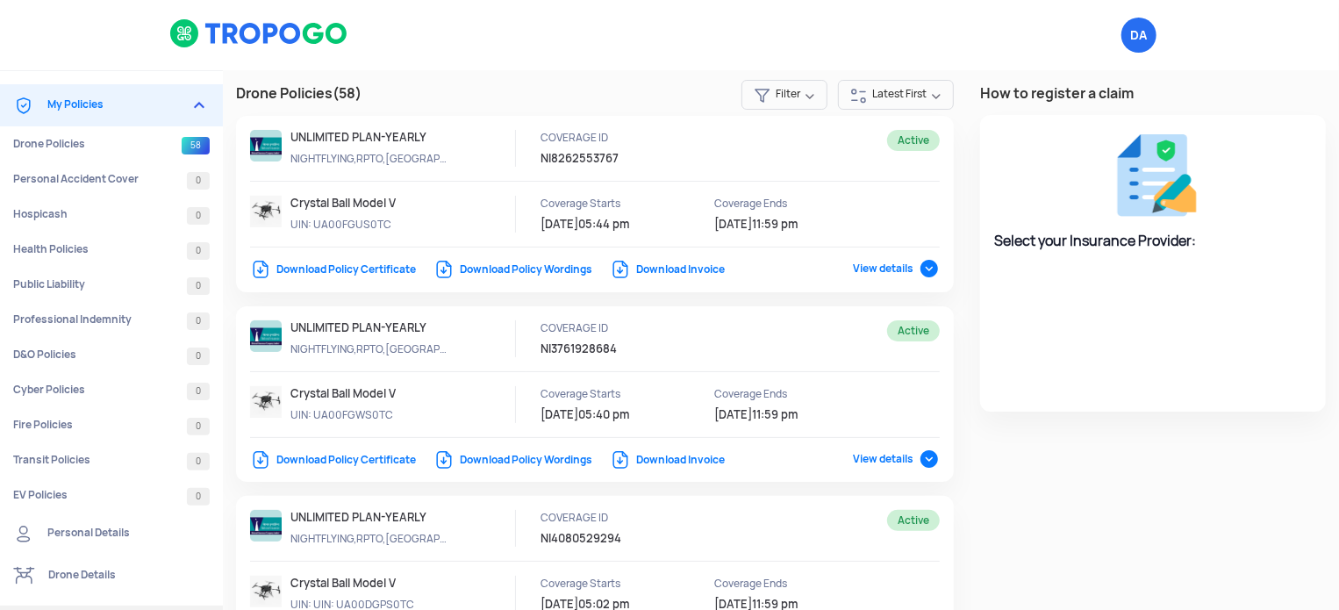
select select "National Insurance"
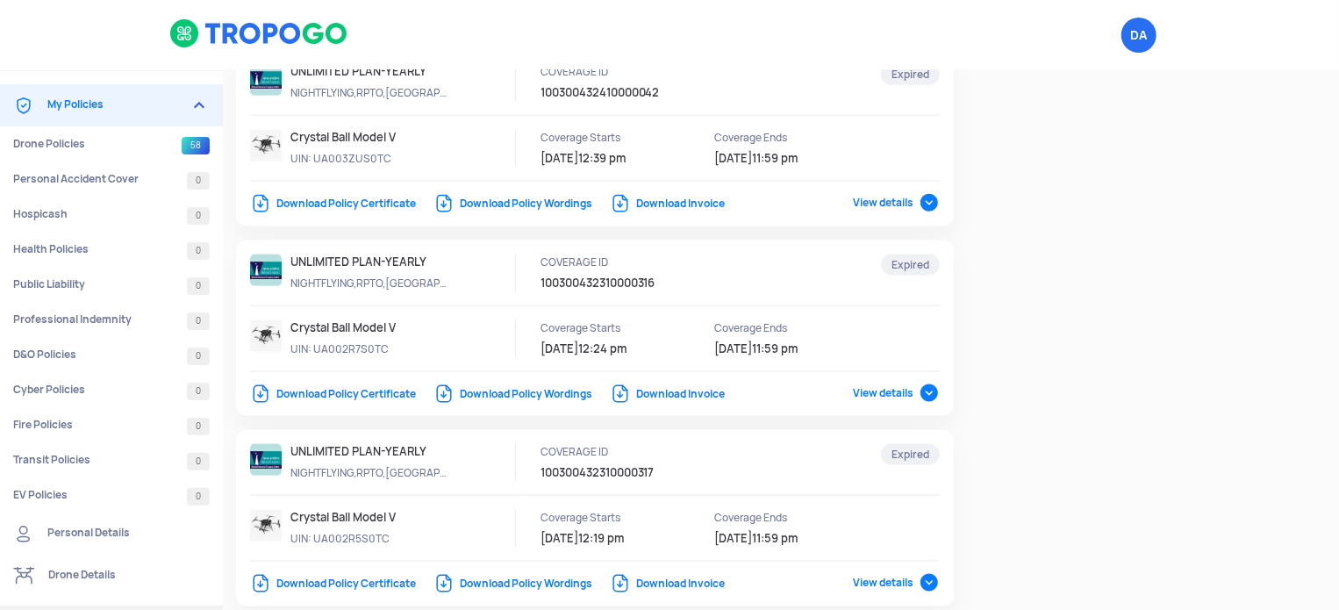
scroll to position [4472, 0]
